Goal: Browse casually

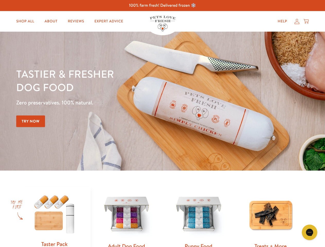
click at [163, 124] on div "Tastier & fresher dog food Zero preservatives. 100% natural. Try Now" at bounding box center [113, 101] width 195 height 68
click at [310, 233] on icon "Gorgias live chat" at bounding box center [309, 232] width 5 height 5
